Goal: Task Accomplishment & Management: Complete application form

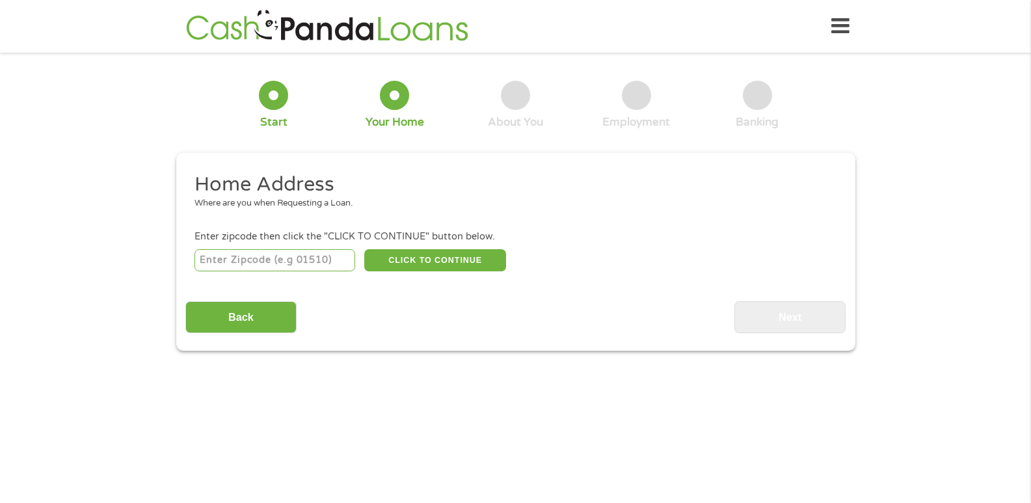
click at [250, 260] on input "number" at bounding box center [275, 260] width 161 height 22
type input "85635"
click at [413, 262] on button "CLICK TO CONTINUE" at bounding box center [435, 260] width 142 height 22
type input "85635"
type input "[GEOGRAPHIC_DATA]"
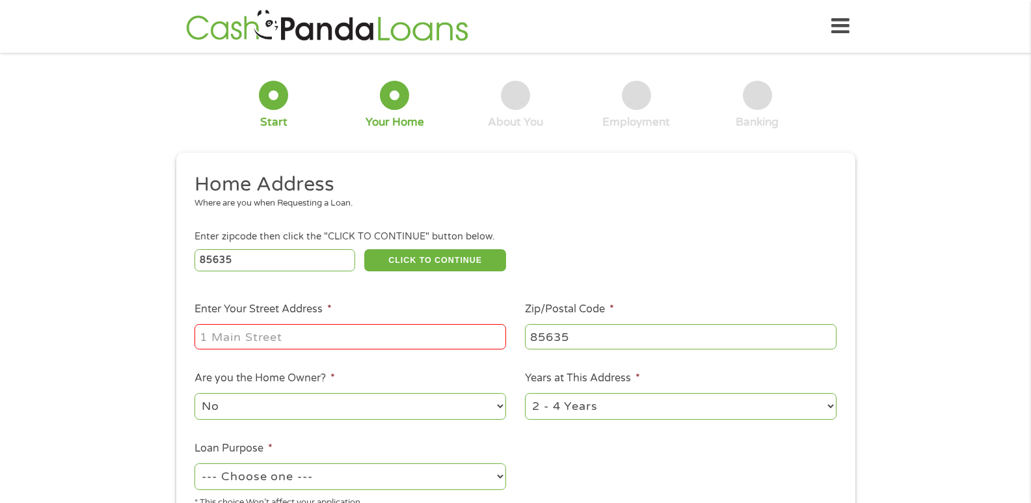
click at [355, 336] on input "Enter Your Street Address *" at bounding box center [351, 336] width 312 height 25
type input "[STREET_ADDRESS][PERSON_NAME]"
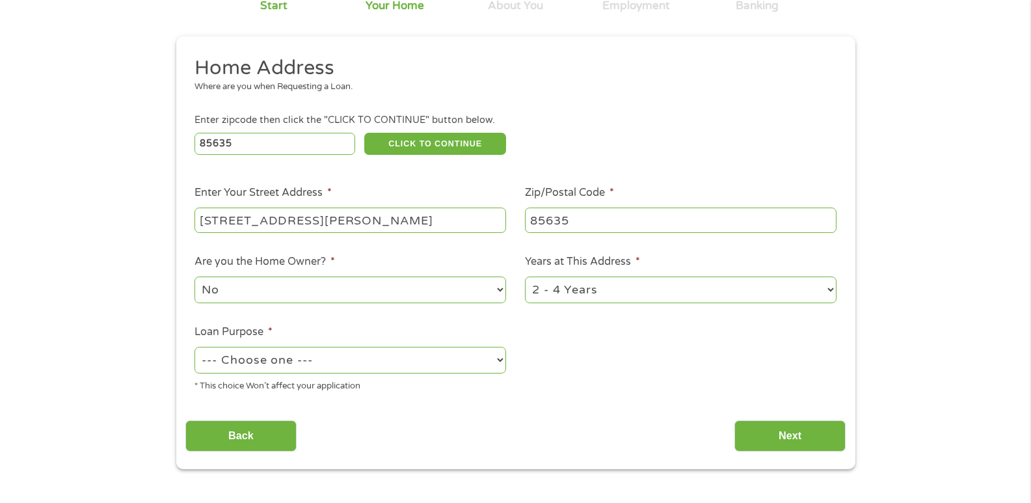
scroll to position [130, 0]
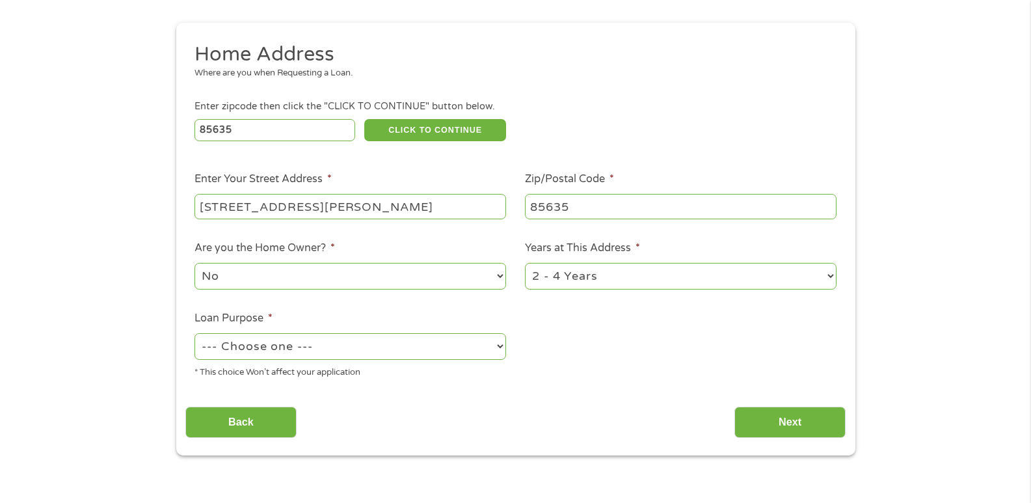
click at [581, 280] on select "1 Year or less 1 - 2 Years 2 - 4 Years Over 4 Years" at bounding box center [681, 276] width 312 height 27
select select "24months"
click at [525, 263] on select "1 Year or less 1 - 2 Years 2 - 4 Years Over 4 Years" at bounding box center [681, 276] width 312 height 27
click at [347, 349] on select "--- Choose one --- Pay Bills Debt Consolidation Home Improvement Major Purchase…" at bounding box center [351, 346] width 312 height 27
select select "medicalexpenses"
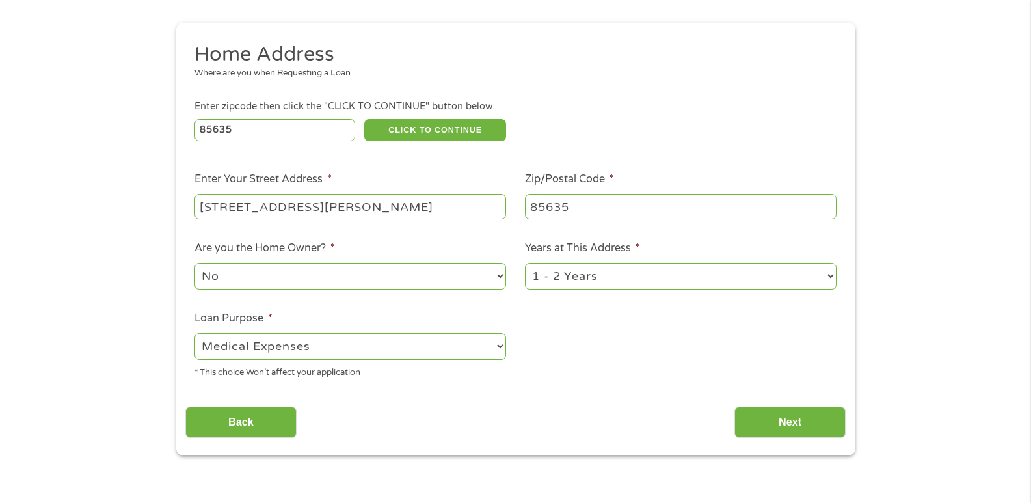
click at [195, 333] on select "--- Choose one --- Pay Bills Debt Consolidation Home Improvement Major Purchase…" at bounding box center [351, 346] width 312 height 27
click at [790, 418] on input "Next" at bounding box center [789, 423] width 111 height 32
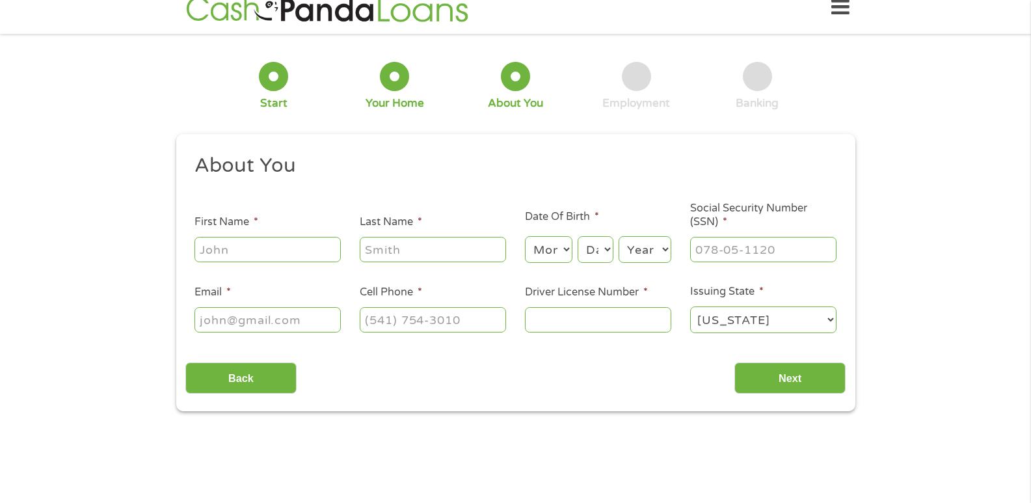
scroll to position [0, 0]
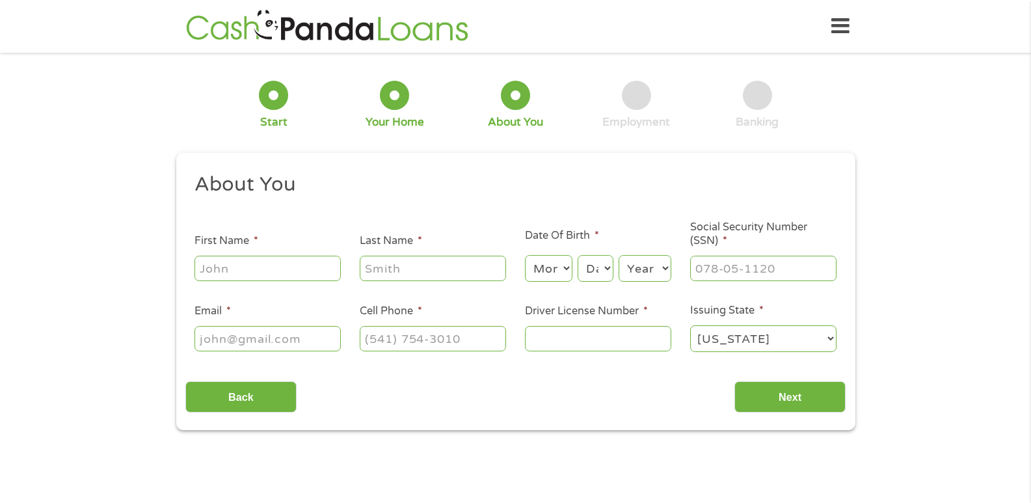
click at [240, 269] on input "First Name *" at bounding box center [268, 268] width 146 height 25
type input "[PERSON_NAME]"
type input "Simi"
type input "[PERSON_NAME][EMAIL_ADDRESS][DOMAIN_NAME]"
type input "[PHONE_NUMBER]"
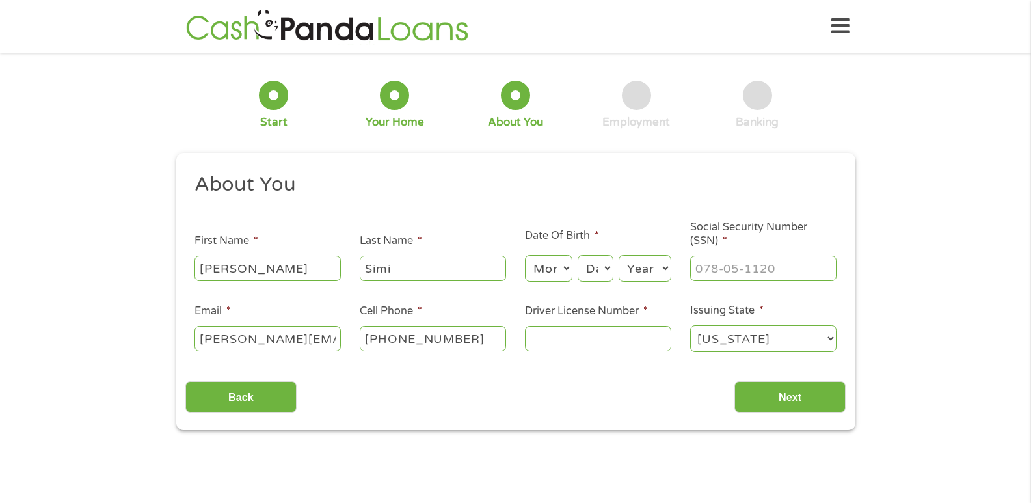
click at [567, 270] on select "Month 1 2 3 4 5 6 7 8 9 10 11 12" at bounding box center [548, 268] width 47 height 27
select select "7"
click at [525, 255] on select "Month 1 2 3 4 5 6 7 8 9 10 11 12" at bounding box center [548, 268] width 47 height 27
click at [597, 269] on select "Day 1 2 3 4 5 6 7 8 9 10 11 12 13 14 15 16 17 18 19 20 21 22 23 24 25 26 27 28 …" at bounding box center [595, 268] width 35 height 27
select select "22"
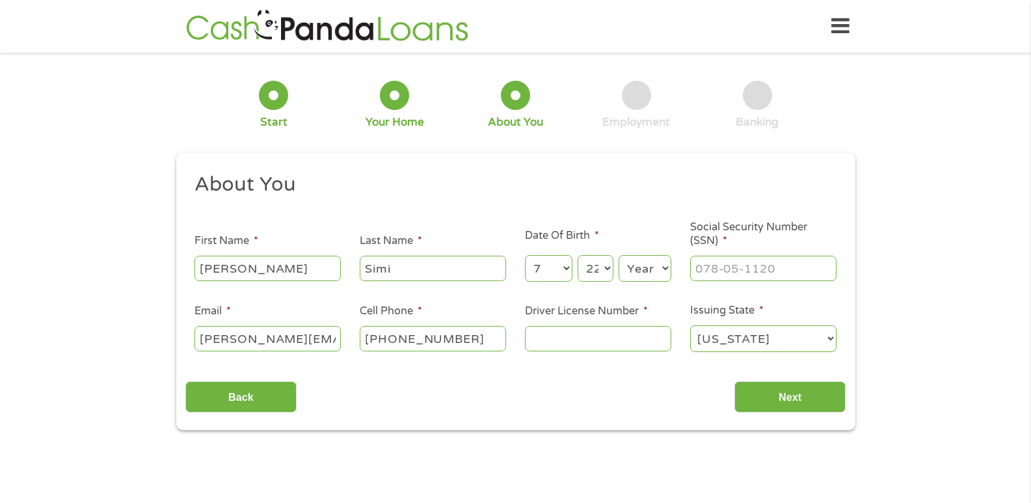
click at [578, 255] on select "Day 1 2 3 4 5 6 7 8 9 10 11 12 13 14 15 16 17 18 19 20 21 22 23 24 25 26 27 28 …" at bounding box center [595, 268] width 35 height 27
click at [647, 263] on select "Year [DATE] 2006 2005 2004 2003 2002 2001 2000 1999 1998 1997 1996 1995 1994 19…" at bounding box center [645, 268] width 53 height 27
select select "1957"
click at [619, 255] on select "Year [DATE] 2006 2005 2004 2003 2002 2001 2000 1999 1998 1997 1996 1995 1994 19…" at bounding box center [645, 268] width 53 height 27
click at [718, 263] on input "___-__-____" at bounding box center [763, 268] width 146 height 25
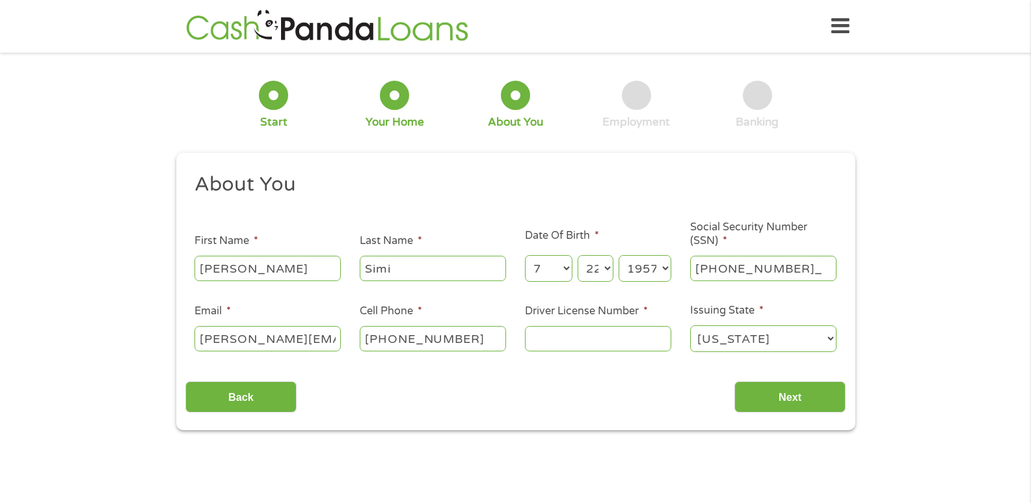
type input "564-11-5689"
click at [604, 333] on input "Driver License Number *" at bounding box center [598, 338] width 146 height 25
type input "D05060948"
click at [304, 336] on input "[PERSON_NAME][EMAIL_ADDRESS][DOMAIN_NAME]" at bounding box center [268, 338] width 146 height 25
drag, startPoint x: 338, startPoint y: 341, endPoint x: 188, endPoint y: 338, distance: 150.3
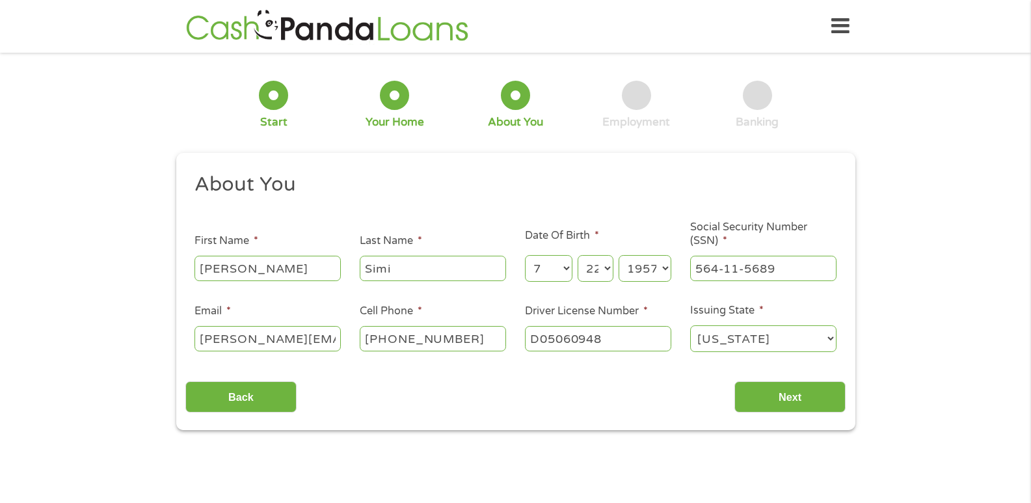
click at [188, 338] on li "Email * [PERSON_NAME][EMAIL_ADDRESS][DOMAIN_NAME]" at bounding box center [267, 328] width 165 height 50
type input "[EMAIL_ADDRESS][PERSON_NAME][DOMAIN_NAME]"
type input "[PHONE_NUMBER]"
click at [762, 394] on input "Next" at bounding box center [789, 397] width 111 height 32
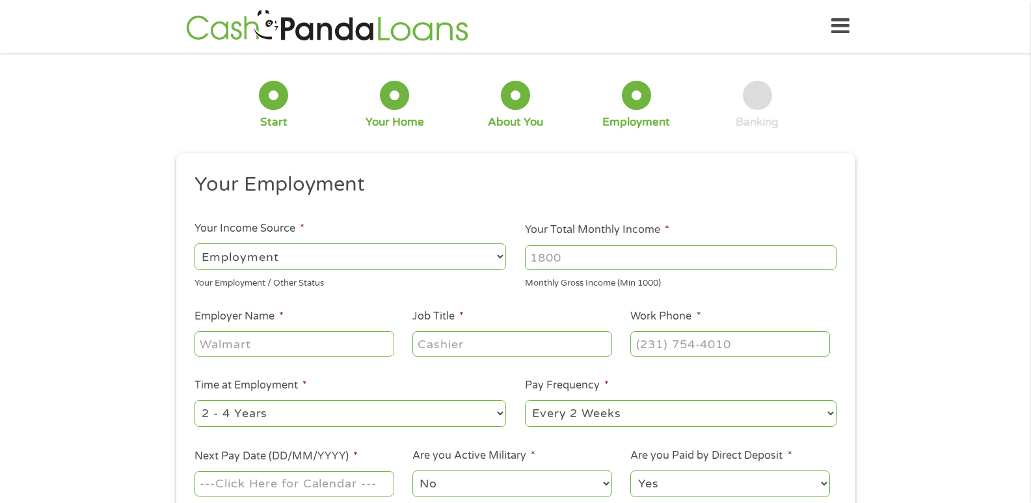
scroll to position [5, 5]
click at [587, 253] on input "Your Total Monthly Income *" at bounding box center [681, 257] width 312 height 25
drag, startPoint x: 582, startPoint y: 253, endPoint x: 515, endPoint y: 248, distance: 67.9
click at [515, 248] on ul "Your Employment Your Income Source * --- Choose one --- Employment [DEMOGRAPHIC…" at bounding box center [515, 340] width 660 height 337
click at [572, 257] on input "Your Total Monthly Income *" at bounding box center [681, 257] width 312 height 25
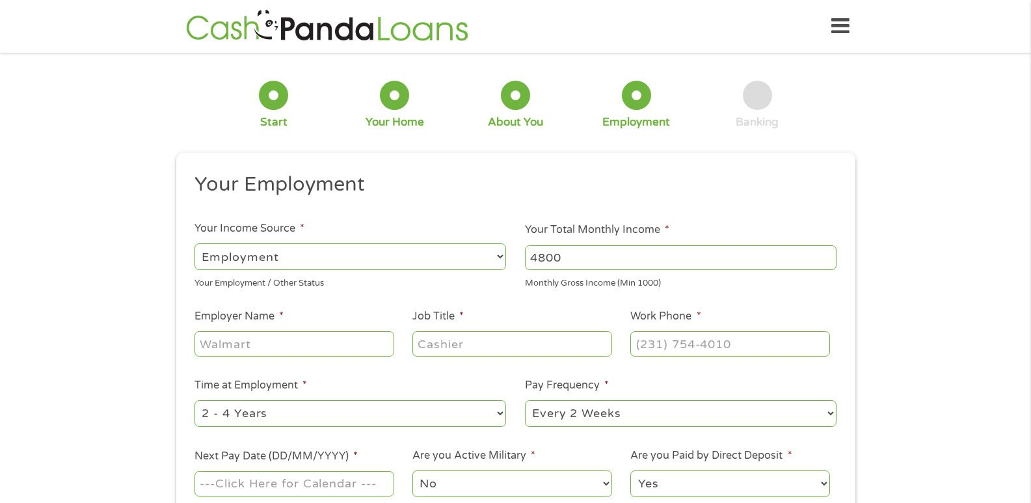
type input "4800"
click at [330, 350] on input "Employer Name *" at bounding box center [294, 343] width 199 height 25
drag, startPoint x: 255, startPoint y: 348, endPoint x: 185, endPoint y: 345, distance: 70.3
click at [185, 345] on li "Employer Name *" at bounding box center [294, 333] width 218 height 50
type input "SIenna Systems"
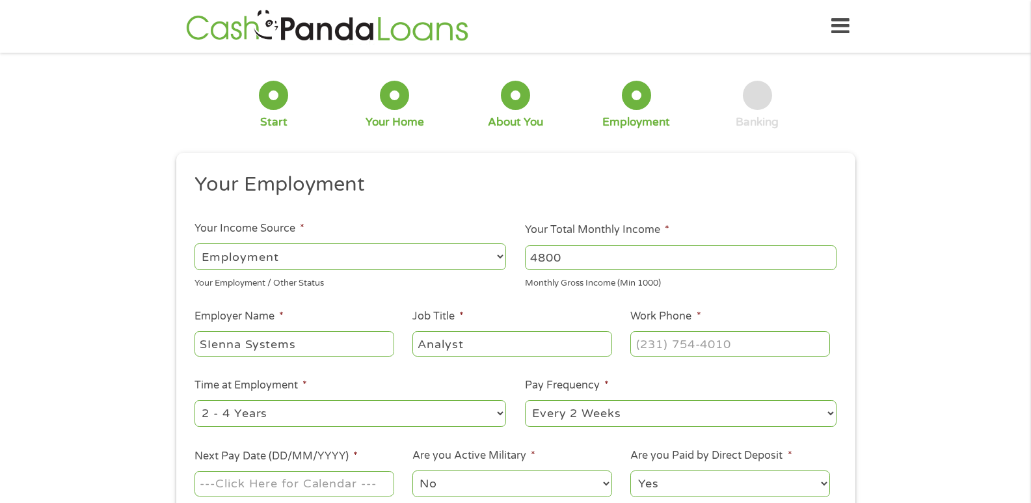
type input "Analyst"
type input "[PHONE_NUMBER]"
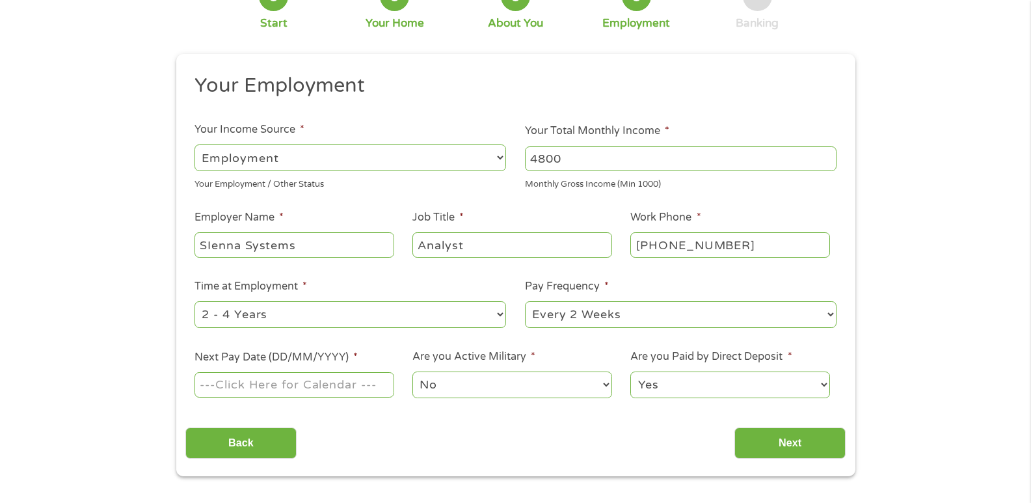
scroll to position [130, 0]
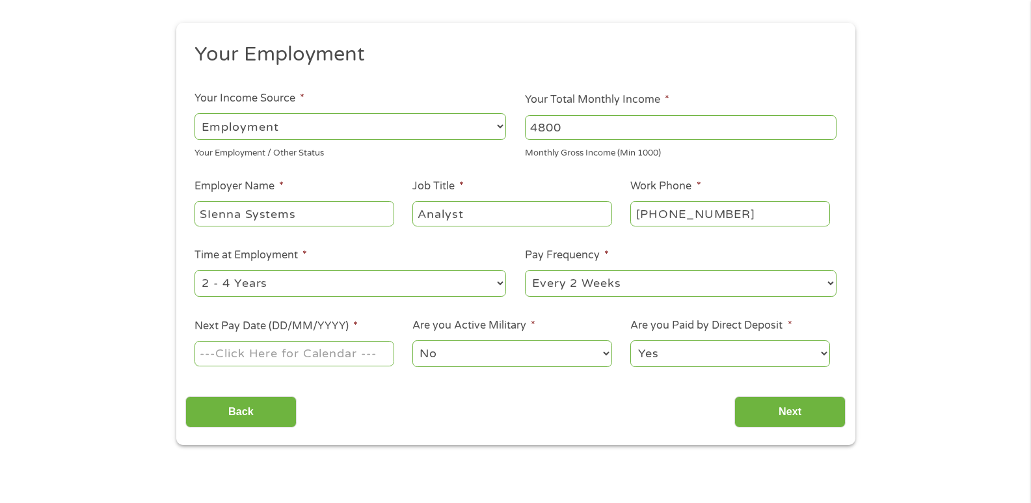
click at [347, 351] on input "Next Pay Date (DD/MM/YYYY) *" at bounding box center [294, 353] width 199 height 25
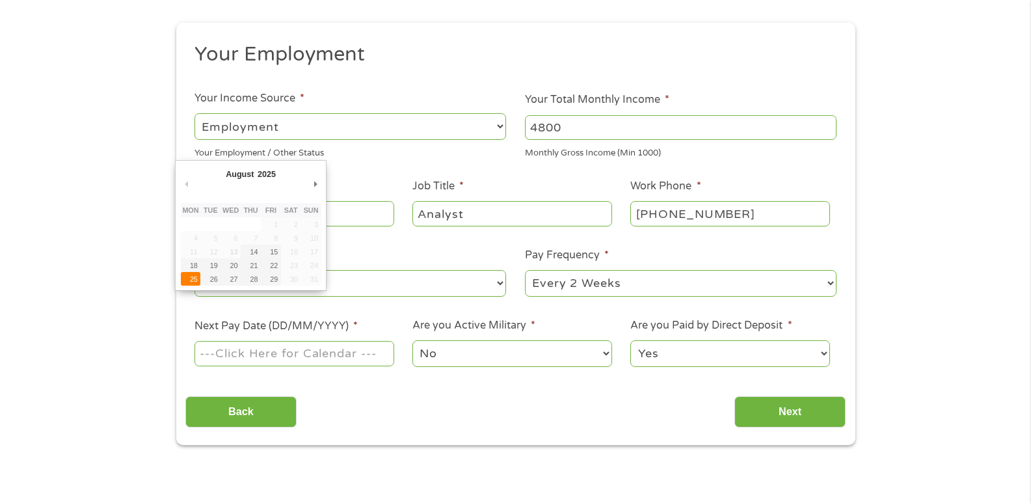
type input "[DATE]"
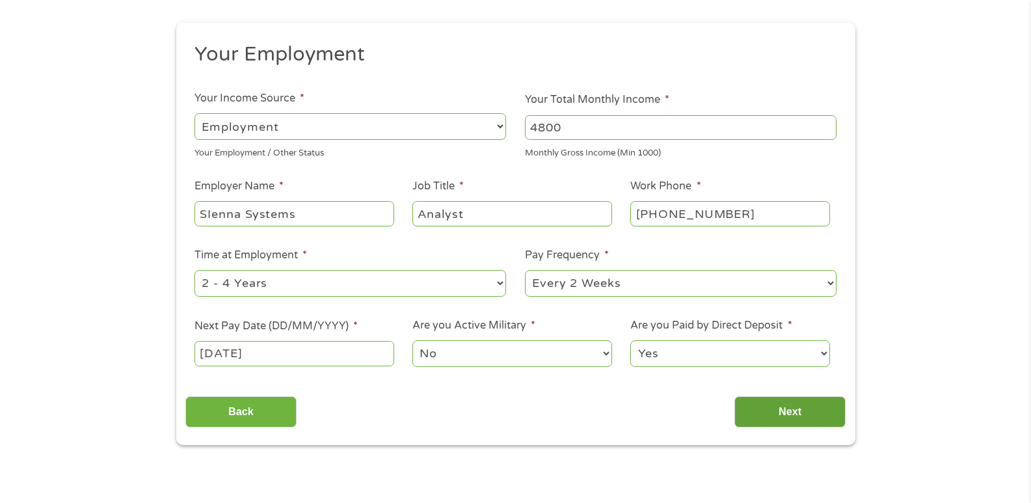
click at [776, 411] on input "Next" at bounding box center [789, 412] width 111 height 32
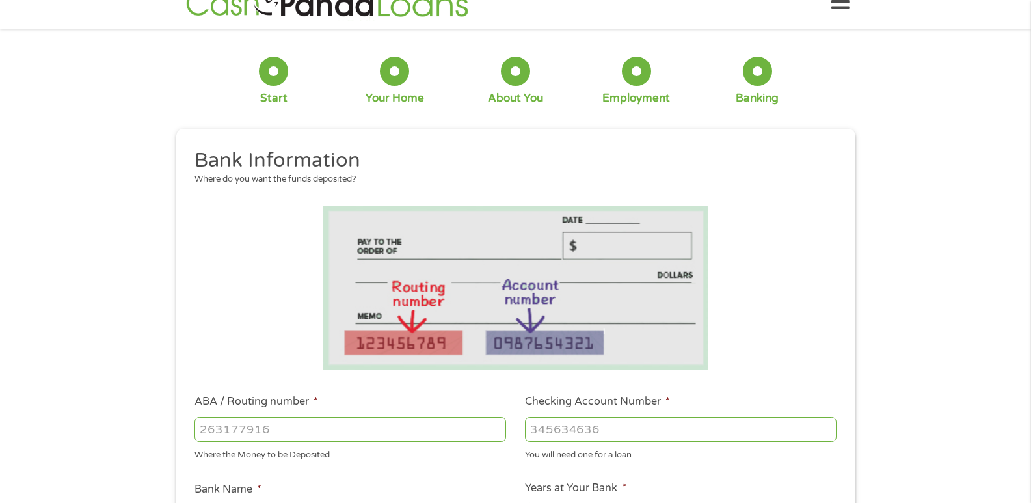
scroll to position [65, 0]
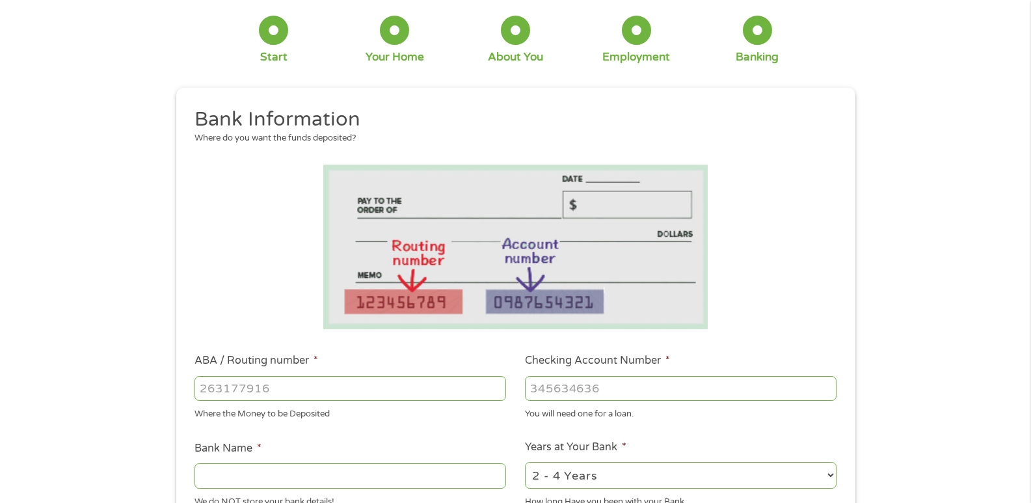
click at [283, 388] on input "ABA / Routing number *" at bounding box center [351, 388] width 312 height 25
type input "031101279"
type input "THE BANCORP BANK"
type input "031101279"
click at [567, 390] on input "Checking Account Number *" at bounding box center [681, 388] width 312 height 25
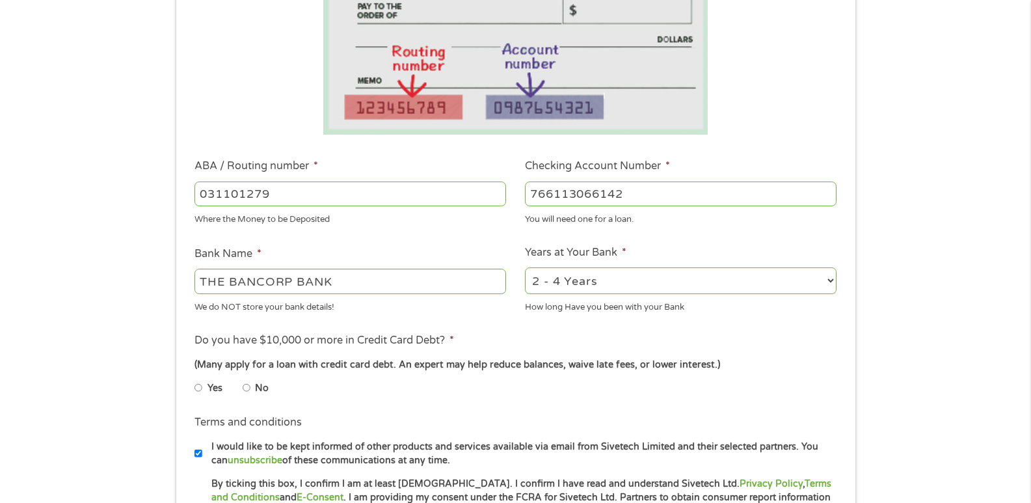
scroll to position [260, 0]
type input "766113066142"
click at [580, 280] on select "2 - 4 Years 6 - 12 Months 1 - 2 Years Over 4 Years" at bounding box center [681, 280] width 312 height 27
select select "24months"
click at [525, 267] on select "2 - 4 Years 6 - 12 Months 1 - 2 Years Over 4 Years" at bounding box center [681, 280] width 312 height 27
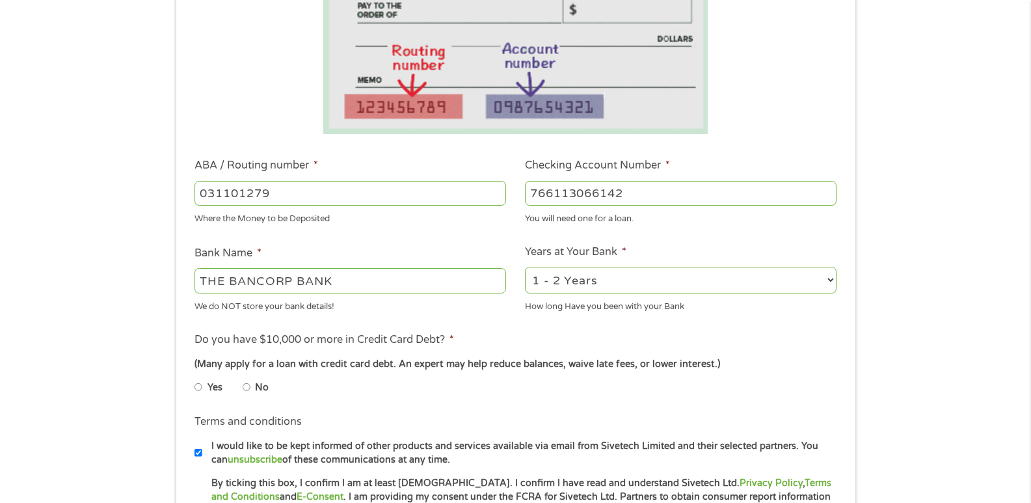
click at [451, 337] on span "*" at bounding box center [452, 339] width 5 height 13
click at [467, 335] on li "Do you have $10,000 or more in Credit Card Debt? * (Many apply for a loan with …" at bounding box center [515, 368] width 660 height 73
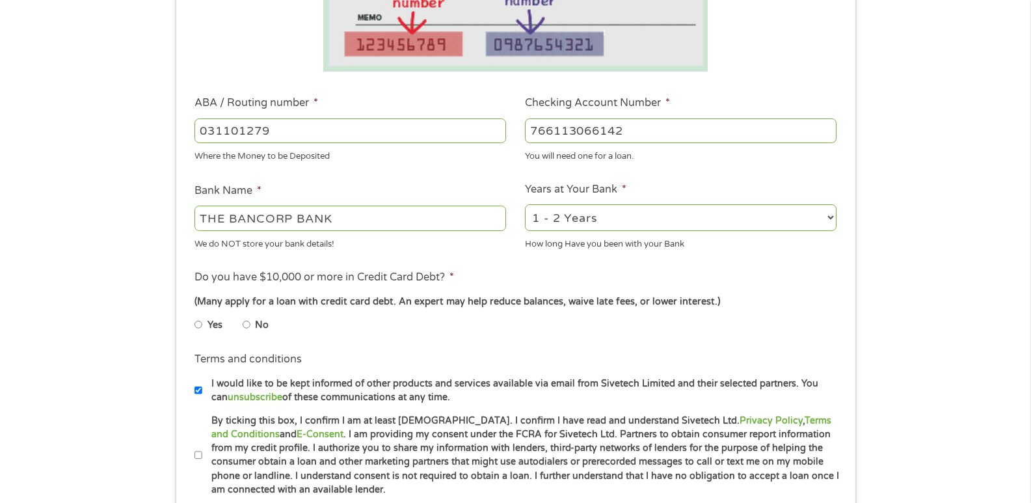
scroll to position [325, 0]
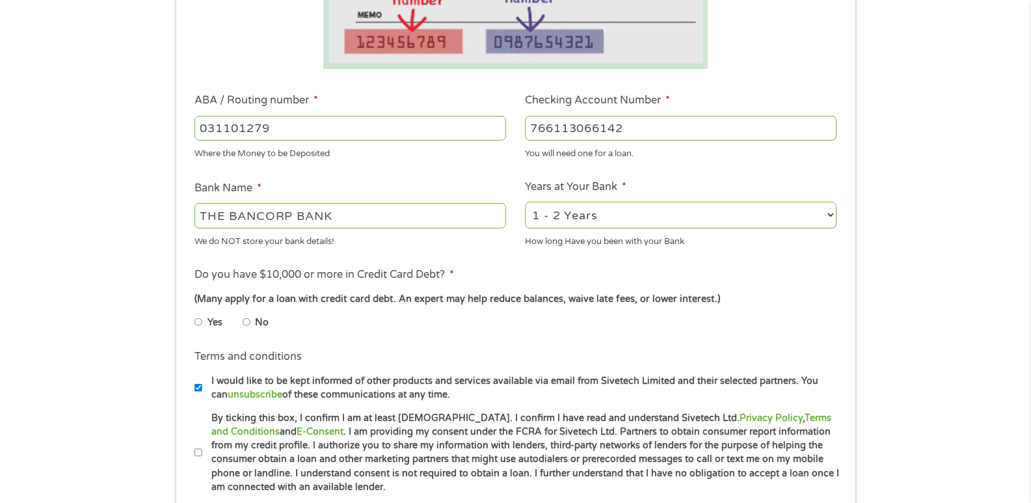
click at [246, 322] on input "No" at bounding box center [247, 322] width 8 height 21
radio input "true"
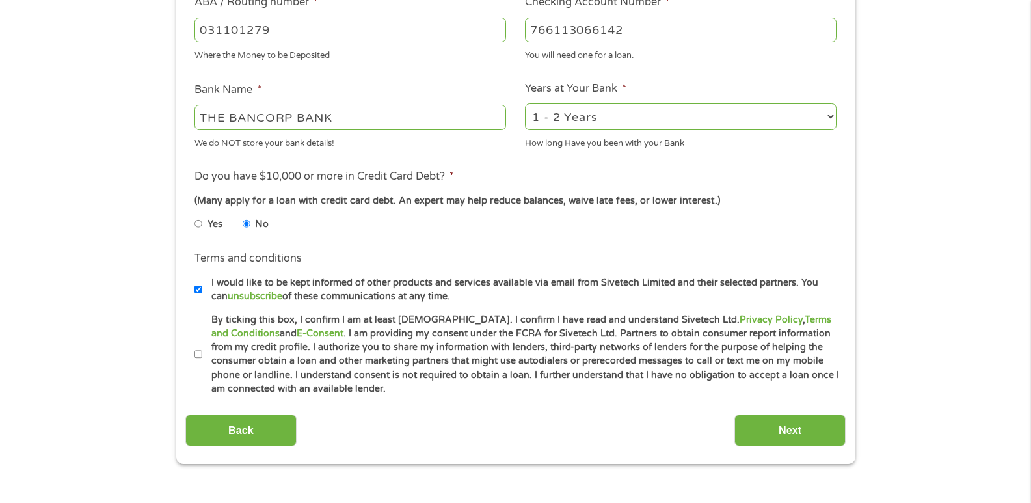
scroll to position [455, 0]
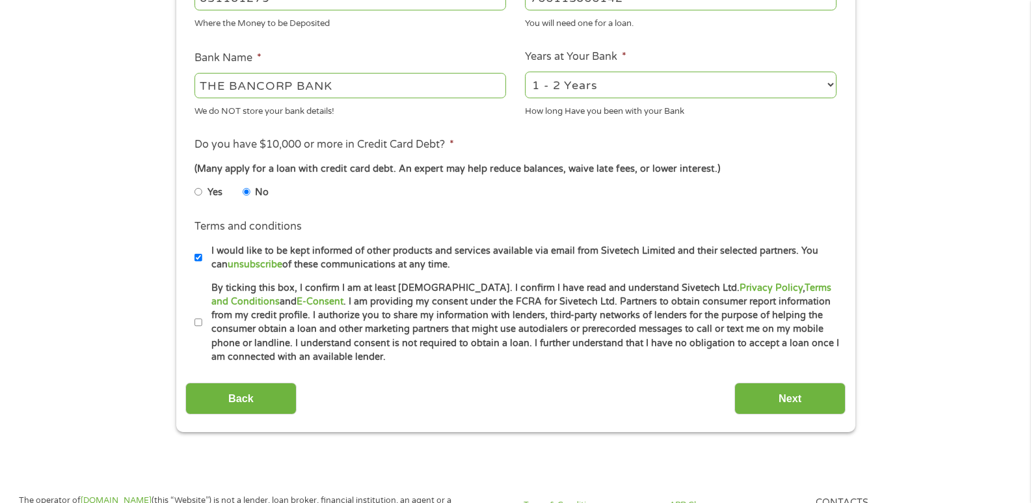
click at [200, 323] on input "By ticking this box, I confirm I am at least [DEMOGRAPHIC_DATA]. I confirm I ha…" at bounding box center [199, 322] width 8 height 21
checkbox input "true"
click at [801, 396] on input "Next" at bounding box center [789, 399] width 111 height 32
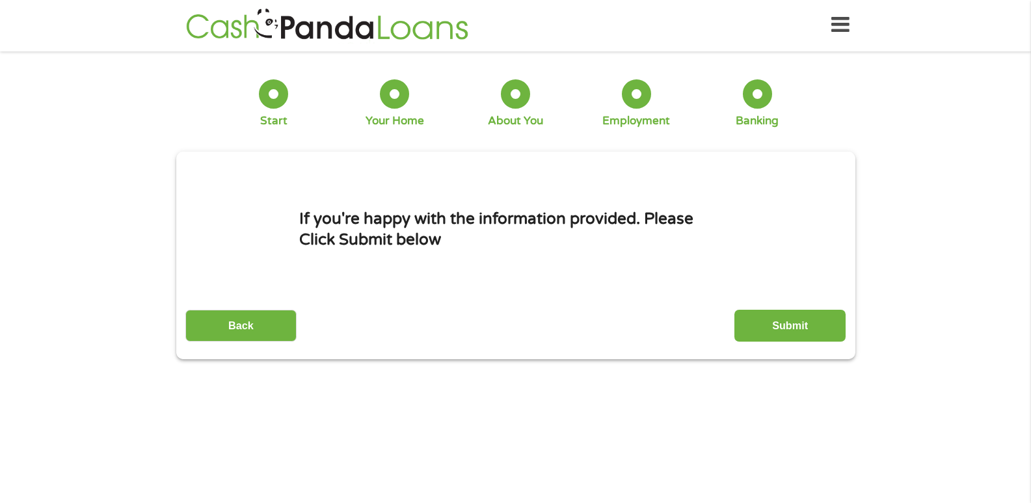
scroll to position [0, 0]
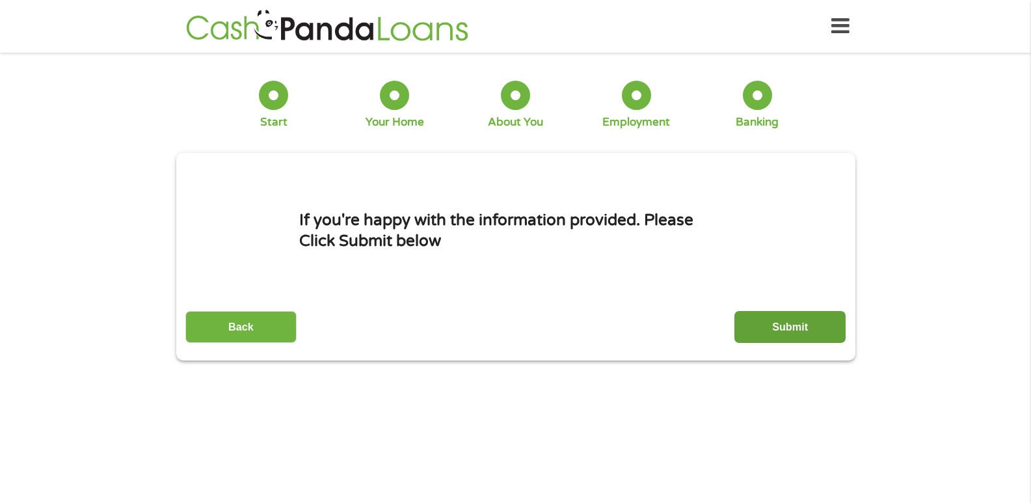
click at [762, 318] on input "Submit" at bounding box center [789, 327] width 111 height 32
